Goal: Communication & Community: Answer question/provide support

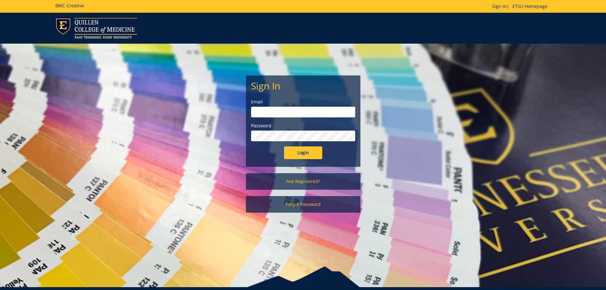
click at [268, 111] on input "email" at bounding box center [303, 112] width 104 height 11
type input "[EMAIL_ADDRESS][DOMAIN_NAME]"
click at [284, 146] on input "Login" at bounding box center [303, 152] width 38 height 13
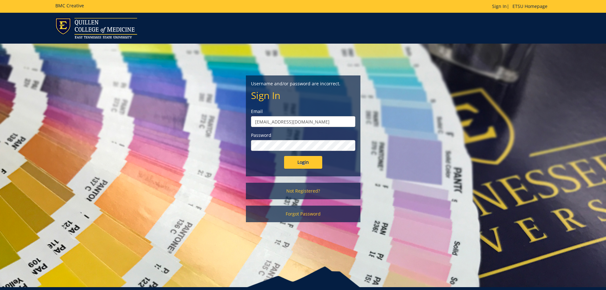
click at [303, 122] on input "[EMAIL_ADDRESS][DOMAIN_NAME]" at bounding box center [303, 121] width 104 height 11
click at [284, 156] on input "Login" at bounding box center [303, 162] width 38 height 13
click at [303, 122] on input "ferrellkd" at bounding box center [303, 121] width 104 height 11
type input "[EMAIL_ADDRESS][DOMAIN_NAME]"
drag, startPoint x: 311, startPoint y: 161, endPoint x: 310, endPoint y: 157, distance: 4.4
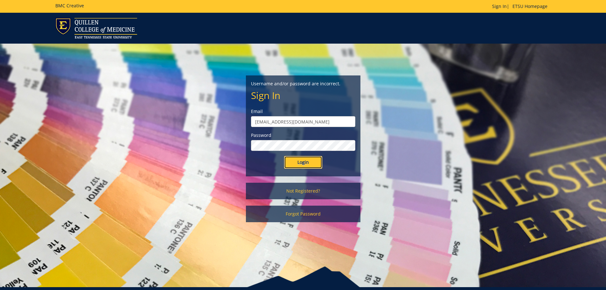
click at [310, 158] on input "Login" at bounding box center [303, 162] width 38 height 13
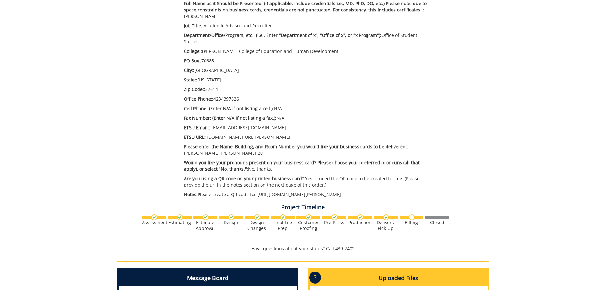
scroll to position [2, 0]
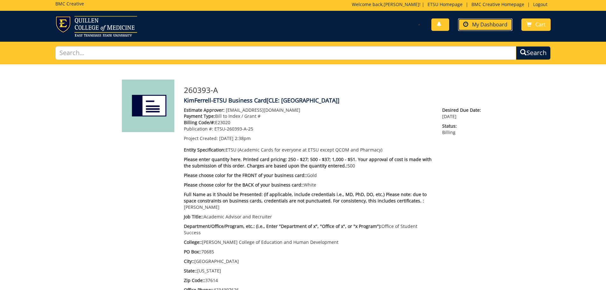
click at [481, 27] on span "My Dashboard" at bounding box center [489, 24] width 35 height 7
type textarea "@[EMAIL_ADDRESS][DOMAIN_NAME] Sorry! I thought I had sent it to you. Just came …"
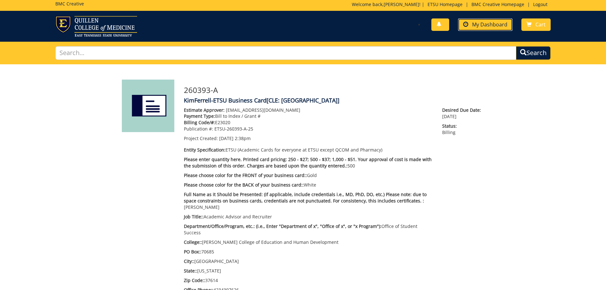
click at [498, 27] on span "My Dashboard" at bounding box center [489, 24] width 35 height 7
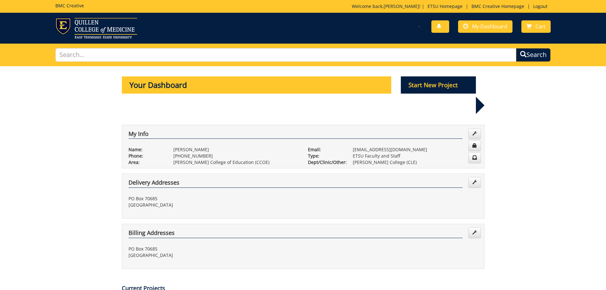
scroll to position [95, 0]
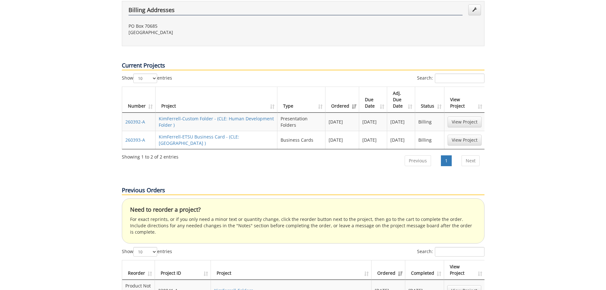
scroll to position [286, 0]
